Goal: Task Accomplishment & Management: Use online tool/utility

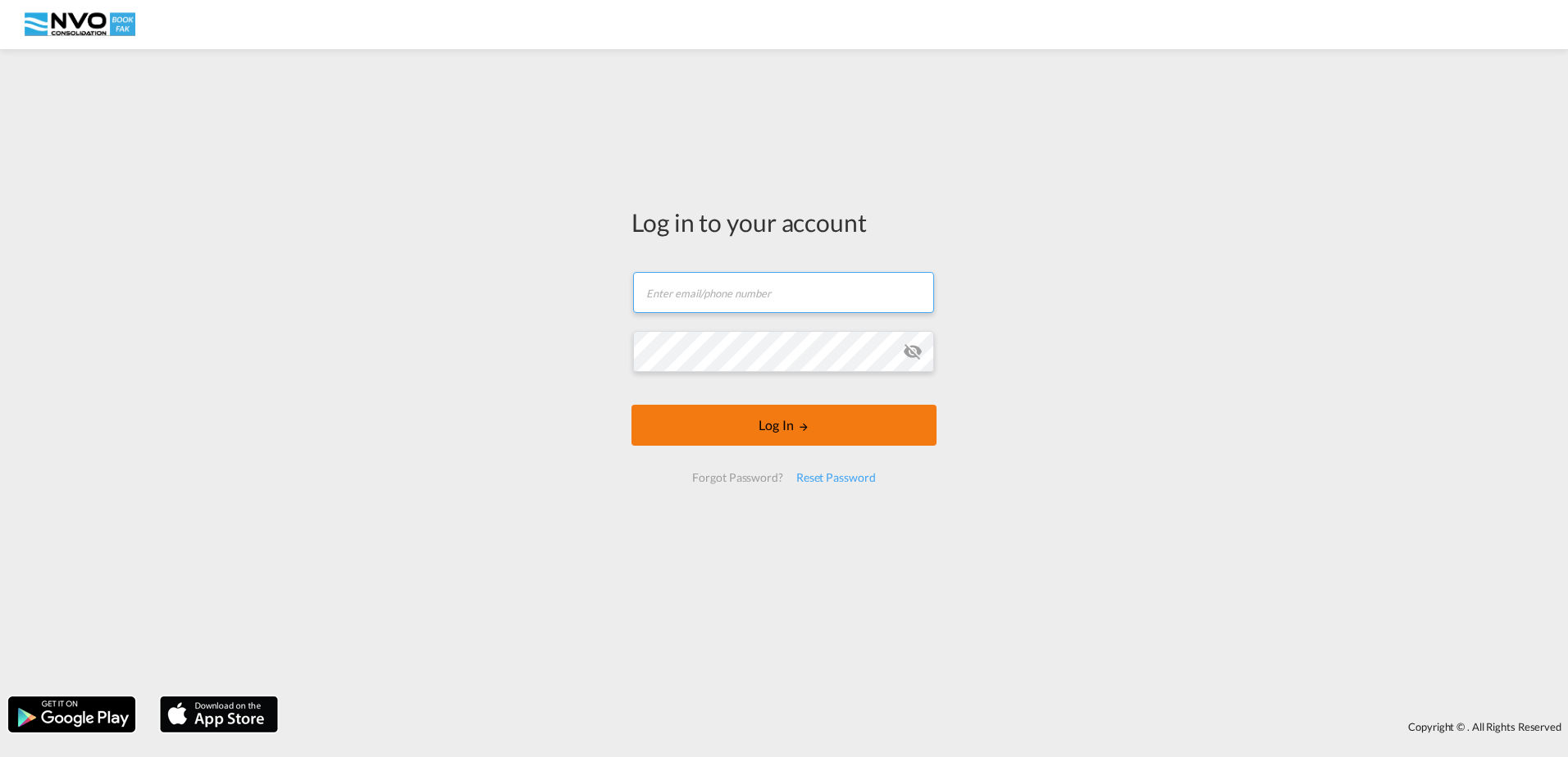
type input "[DOMAIN_NAME][EMAIL_ADDRESS][DOMAIN_NAME]"
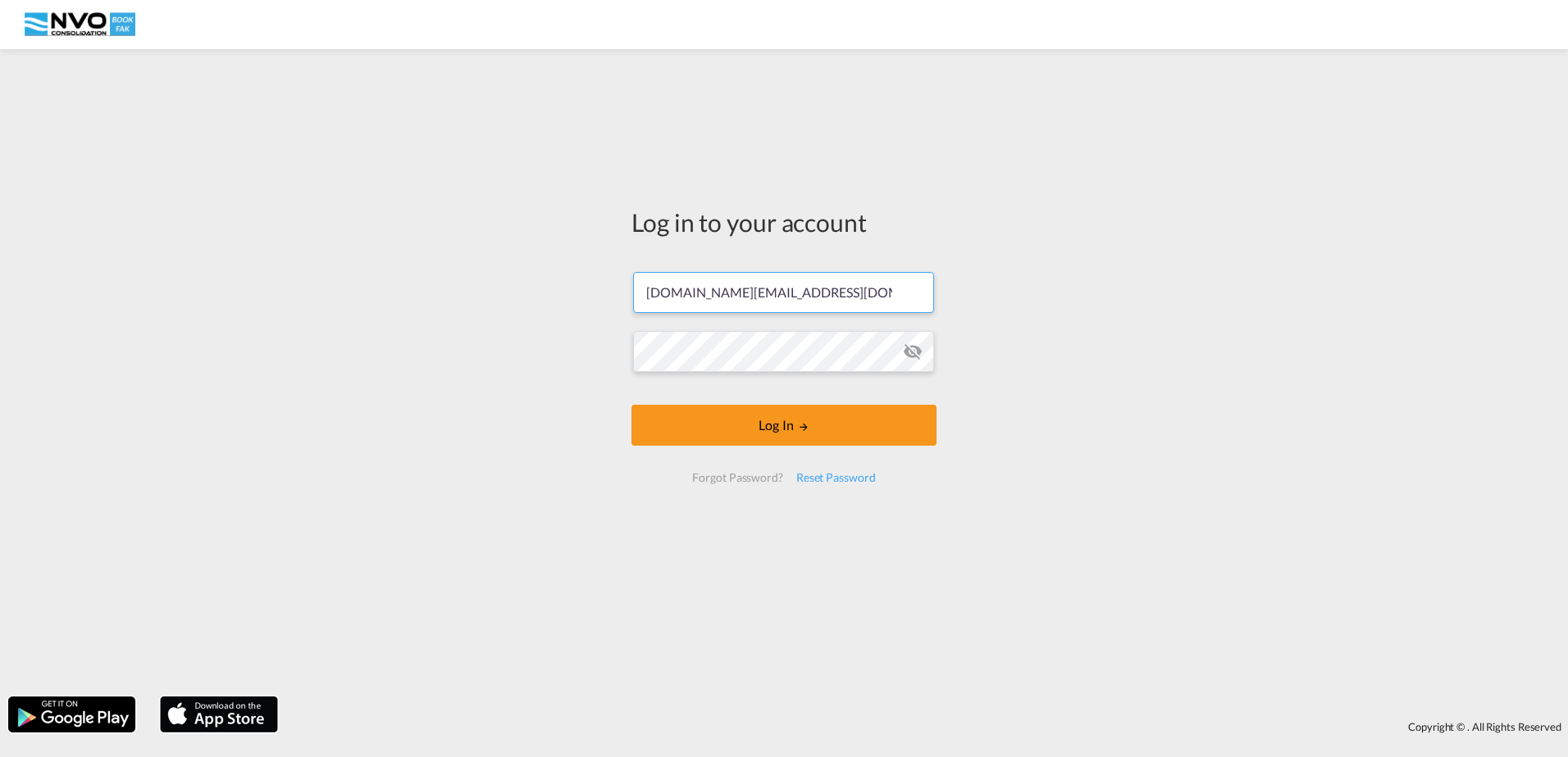
click at [757, 426] on form "[DOMAIN_NAME][EMAIL_ADDRESS][DOMAIN_NAME] Email field is required Password fiel…" at bounding box center [784, 378] width 305 height 243
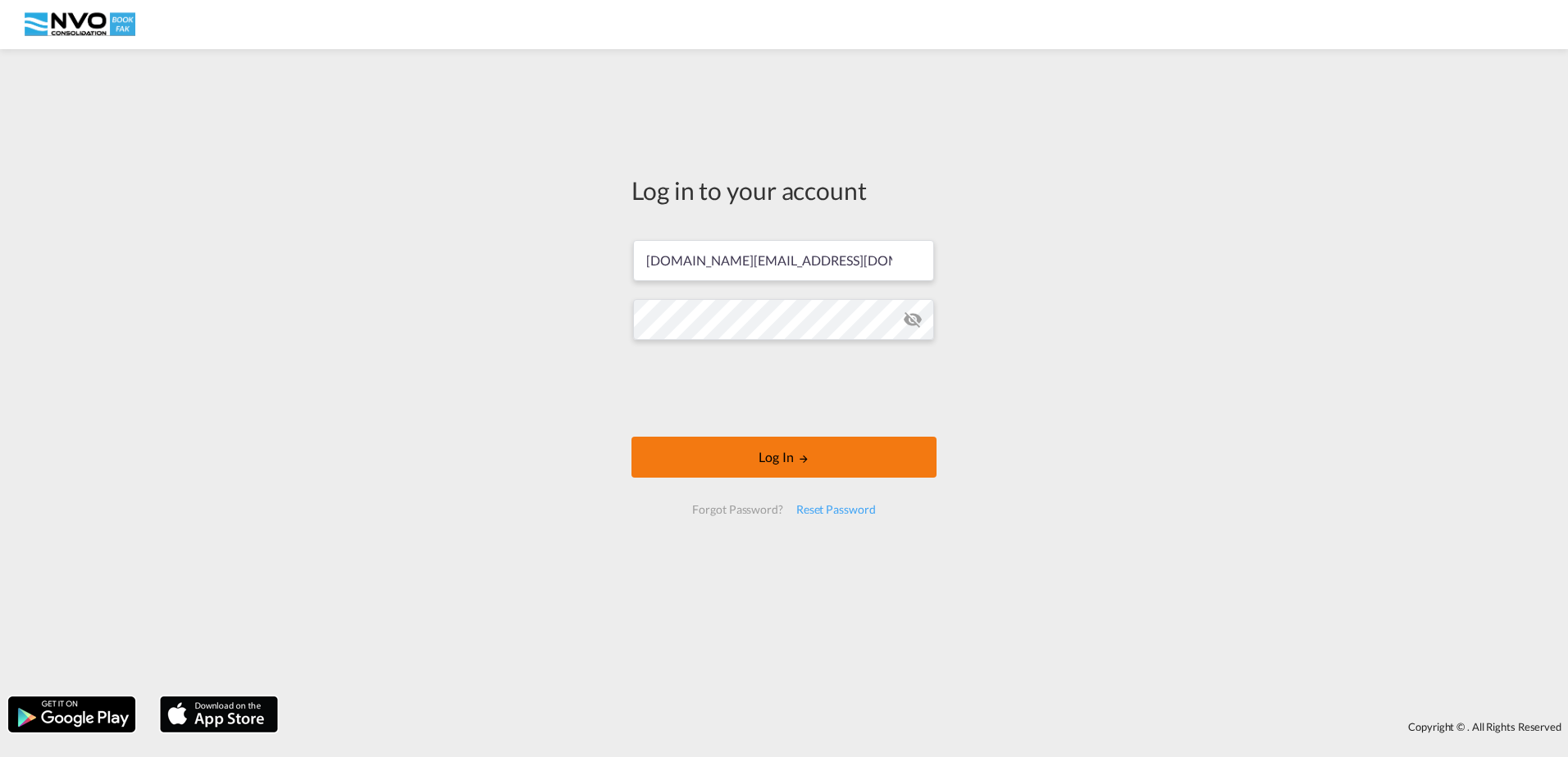
click at [770, 457] on button "Log In" at bounding box center [784, 457] width 305 height 41
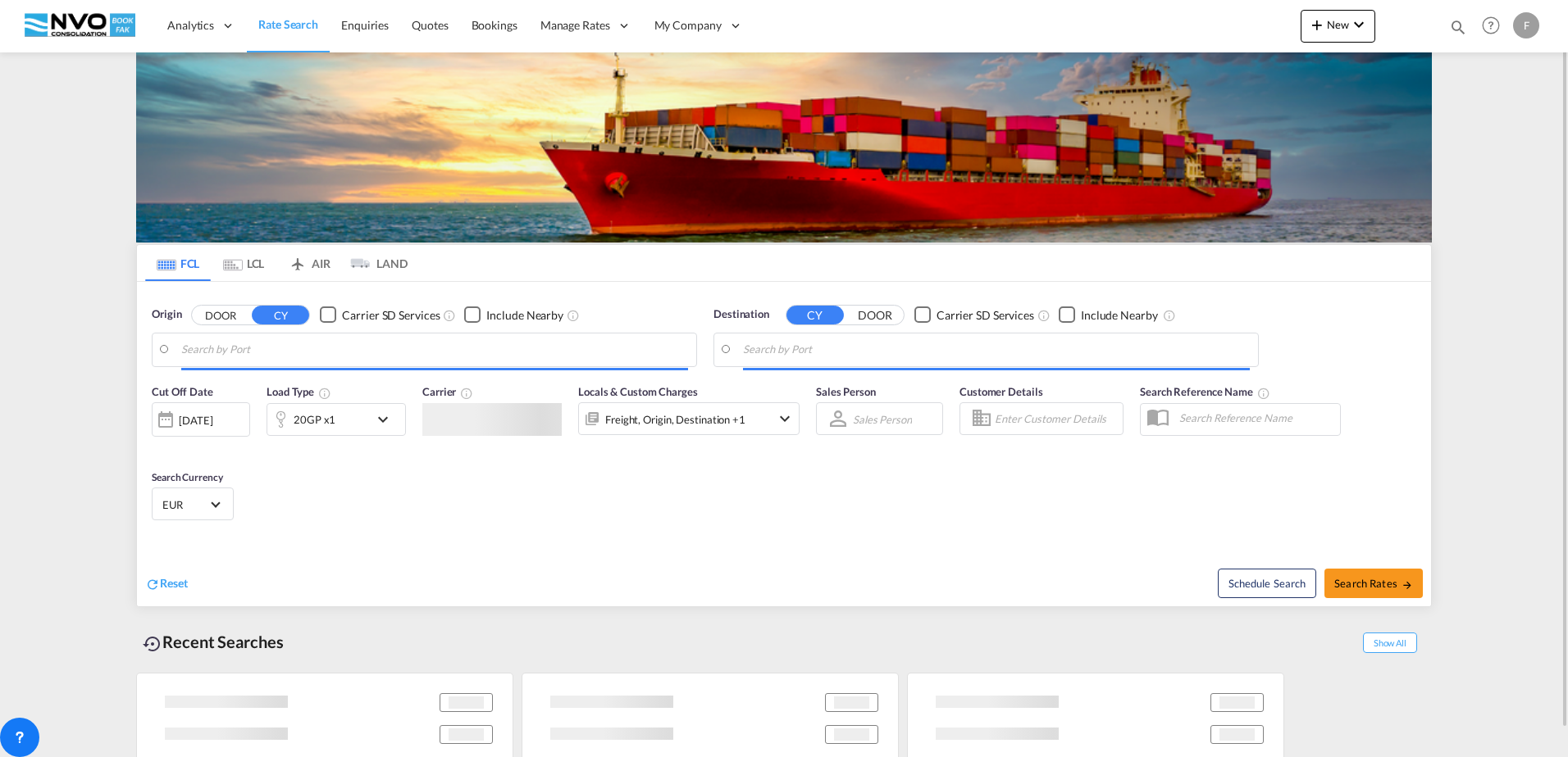
type input "[GEOGRAPHIC_DATA], [GEOGRAPHIC_DATA], [GEOGRAPHIC_DATA]"
type input "[GEOGRAPHIC_DATA], [GEOGRAPHIC_DATA], ILASH"
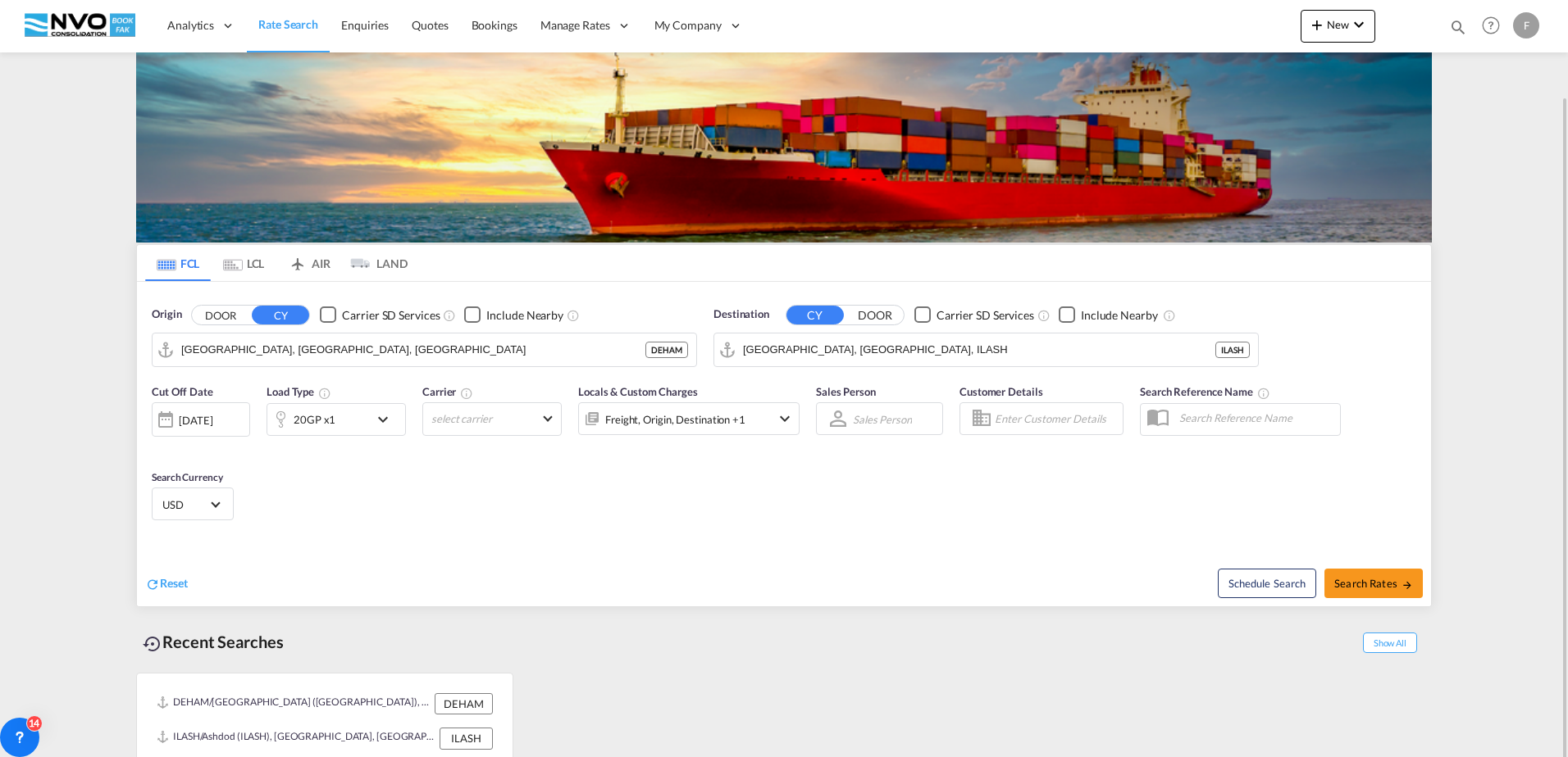
scroll to position [49, 0]
